Goal: Transaction & Acquisition: Purchase product/service

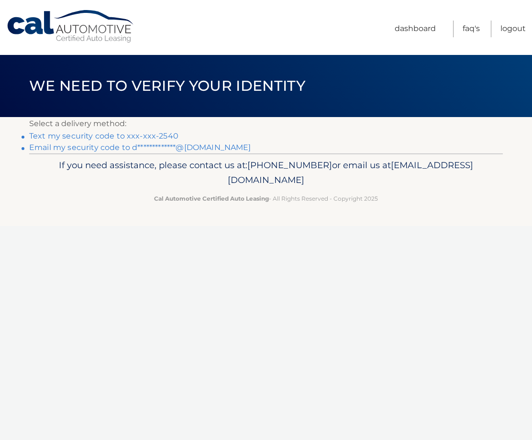
click at [105, 136] on link "Text my security code to xxx-xxx-2540" at bounding box center [103, 135] width 149 height 9
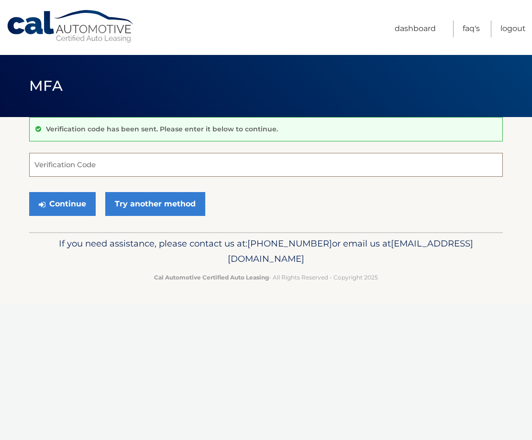
click at [224, 165] on input "Verification Code" at bounding box center [265, 165] width 473 height 24
type input "686160"
click at [76, 200] on button "Continue" at bounding box center [62, 204] width 66 height 24
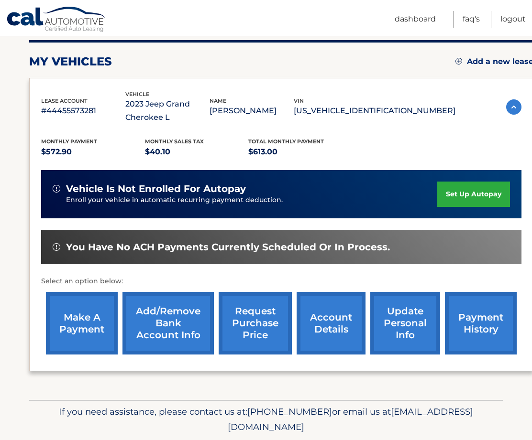
scroll to position [121, 0]
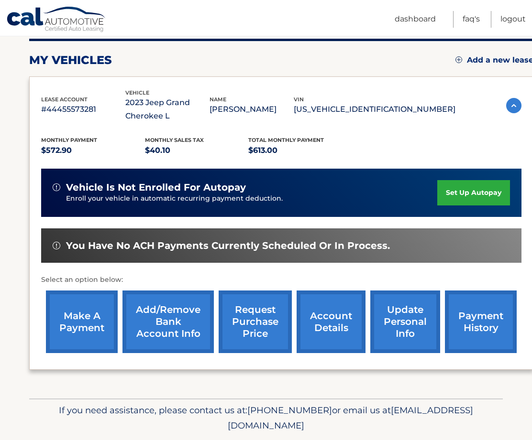
click at [65, 346] on link "make a payment" at bounding box center [82, 322] width 72 height 63
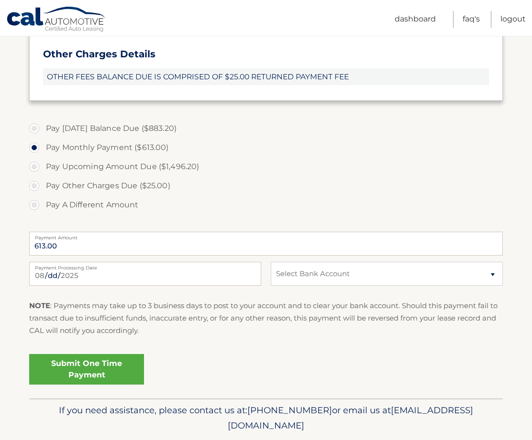
scroll to position [379, 0]
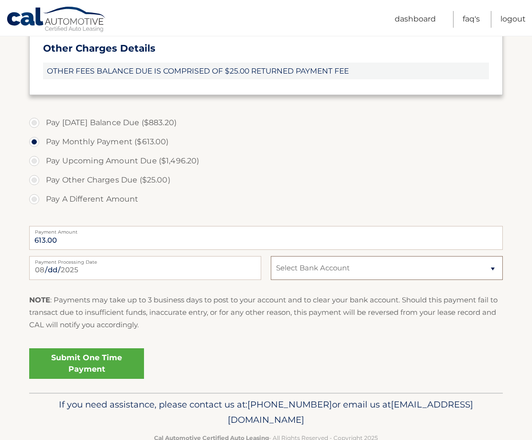
click at [362, 276] on select "Select Bank Account New Account JPMORGAN CHASE BANK, NA *****3216 Checking BANK…" at bounding box center [387, 268] width 232 height 24
select select "YWQ1MmUyMDAtYWMzZi00ZDQ2LWIwZTMtNTYyYTU2YjMyZDFk"
click at [271, 256] on select "Select Bank Account New Account JPMORGAN CHASE BANK, NA *****3216 Checking BANK…" at bounding box center [387, 268] width 232 height 24
click at [77, 365] on link "Submit One Time Payment" at bounding box center [86, 364] width 115 height 31
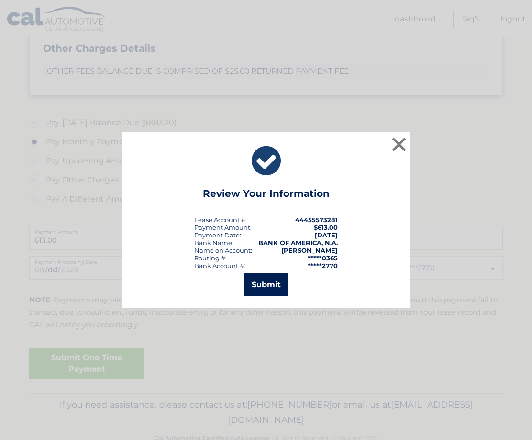
click at [282, 284] on button "Submit" at bounding box center [266, 284] width 44 height 23
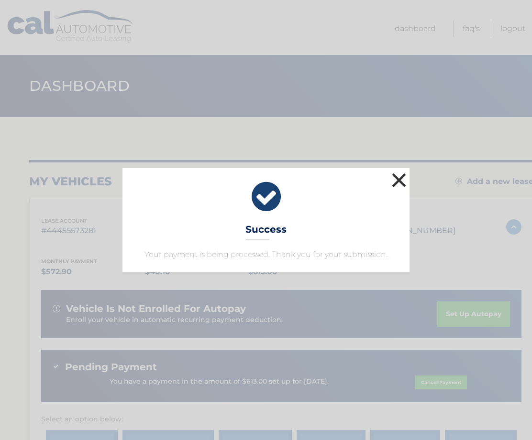
click at [400, 178] on button "×" at bounding box center [398, 180] width 19 height 19
